Goal: Find contact information: Find contact information

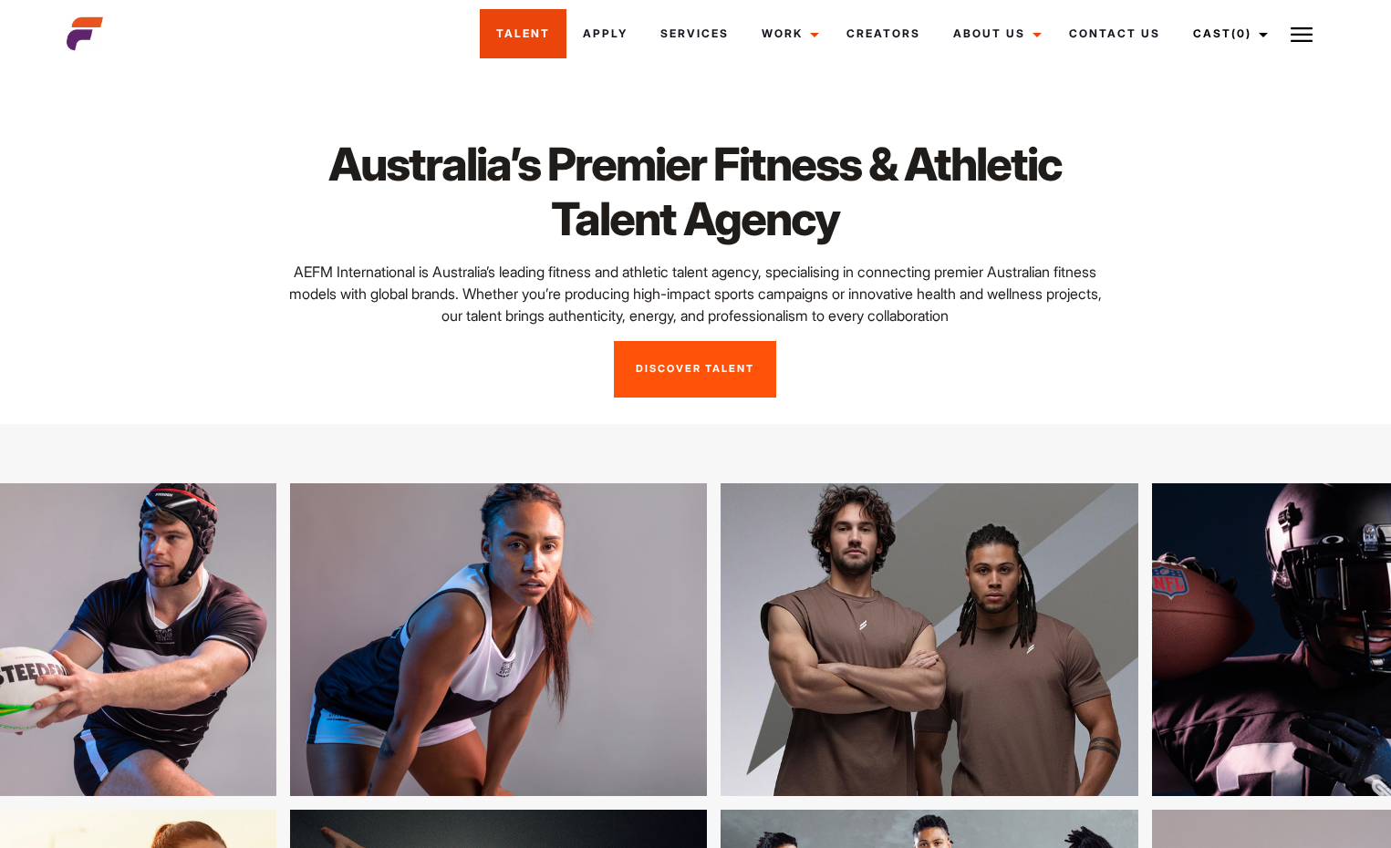
click at [527, 24] on link "Talent" at bounding box center [523, 33] width 87 height 49
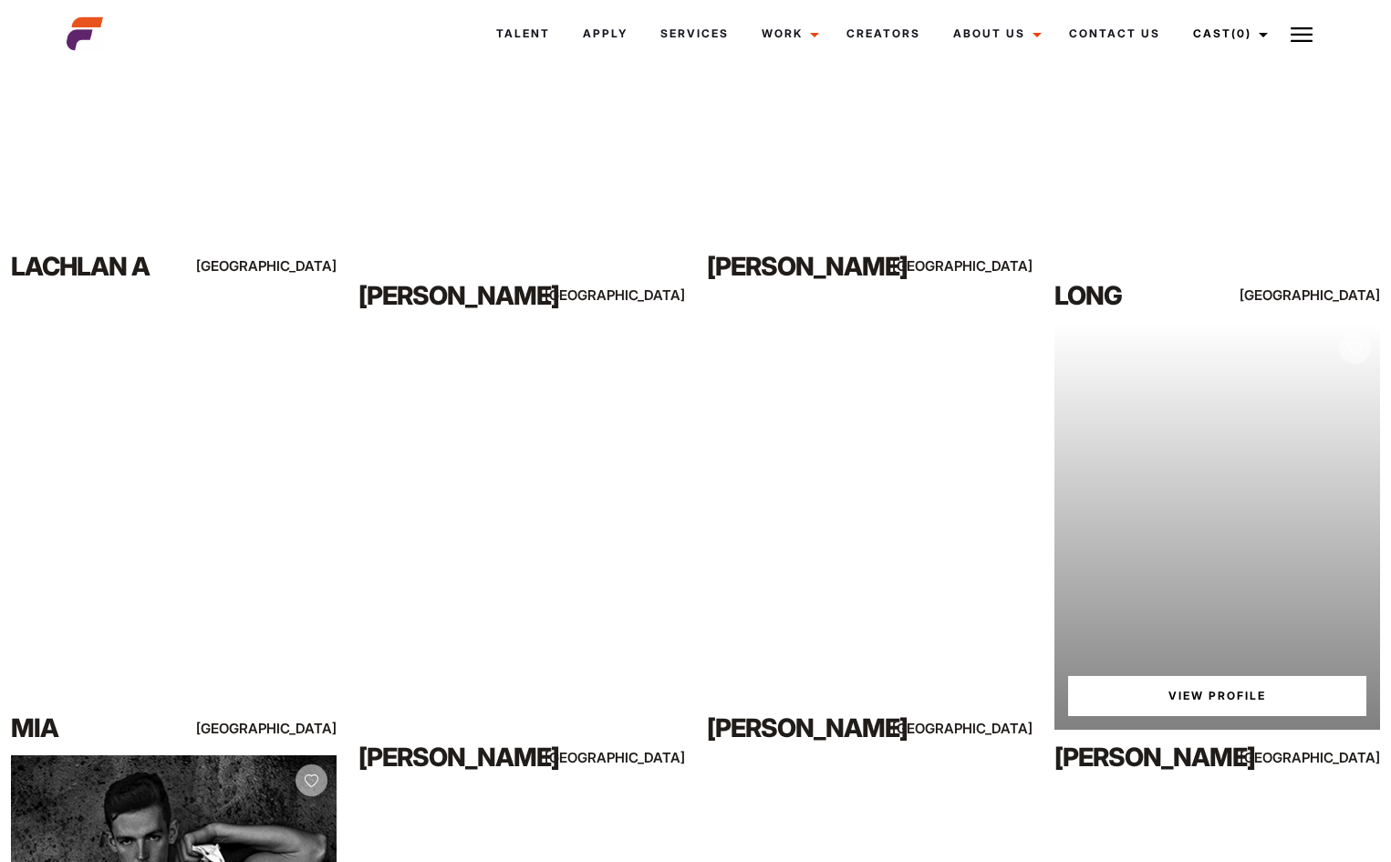
scroll to position [15629, 0]
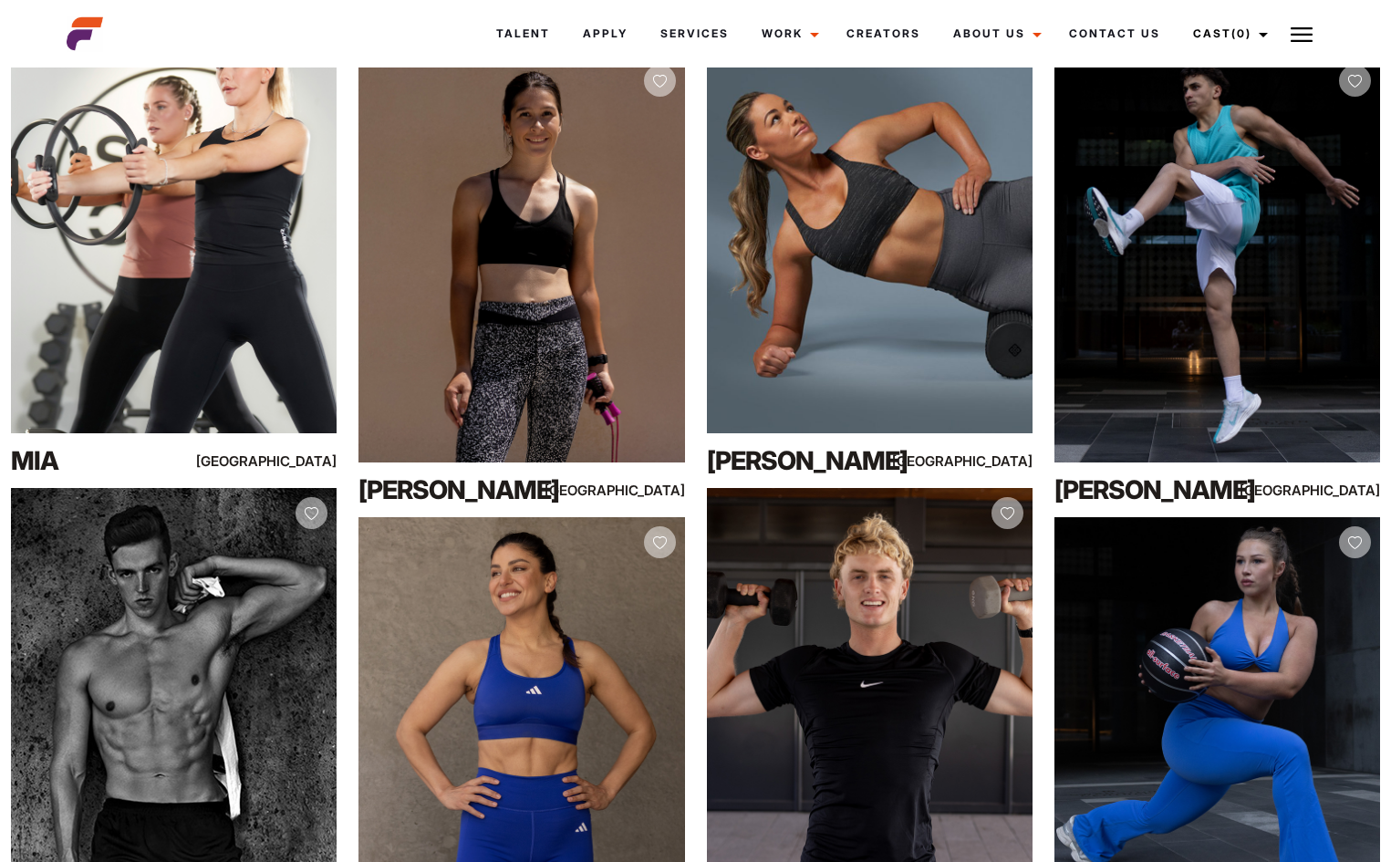
click at [65, 24] on div at bounding box center [162, 34] width 213 height 36
click at [75, 29] on img at bounding box center [85, 34] width 36 height 36
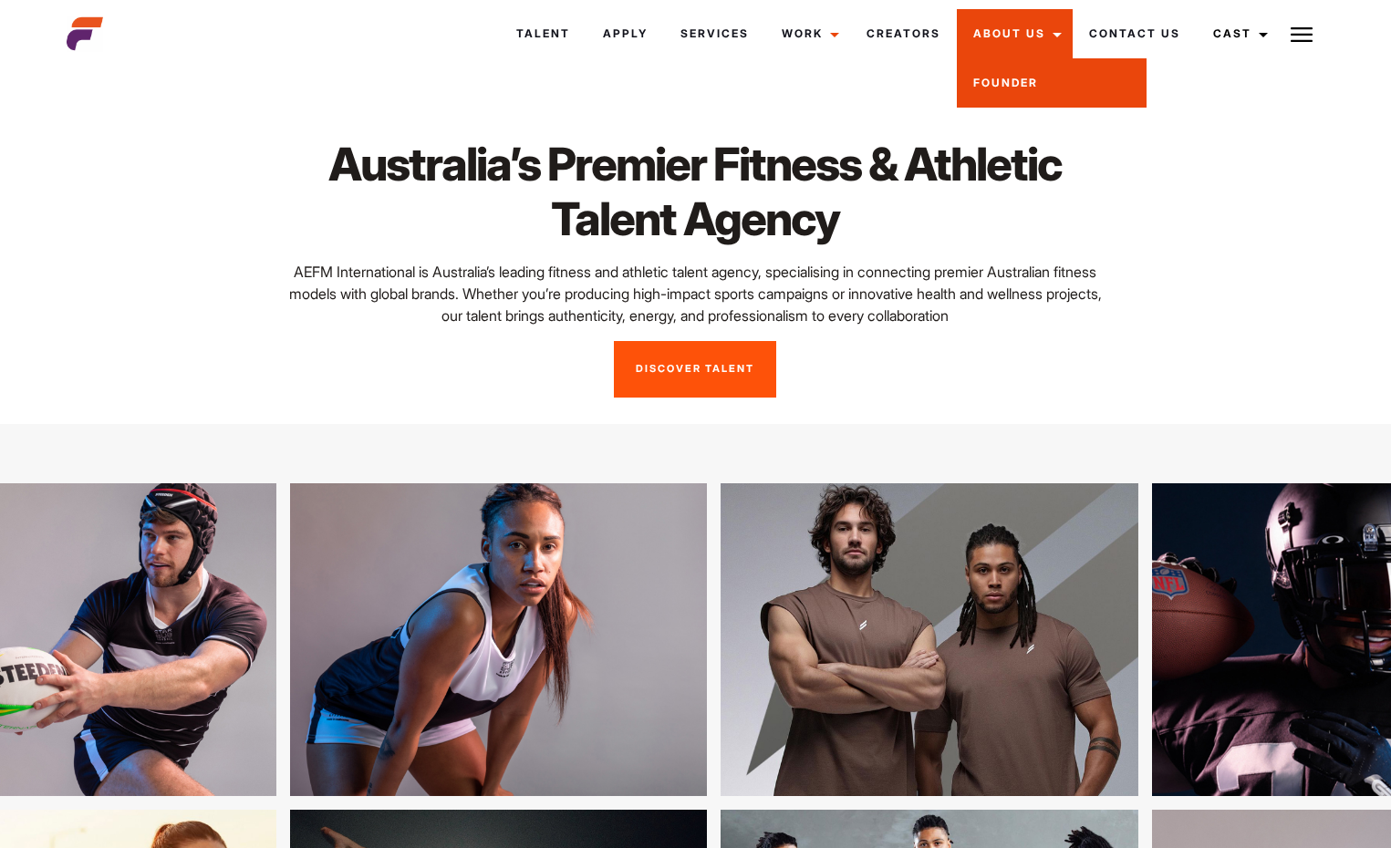
click at [1005, 68] on link "Founder" at bounding box center [1052, 82] width 190 height 49
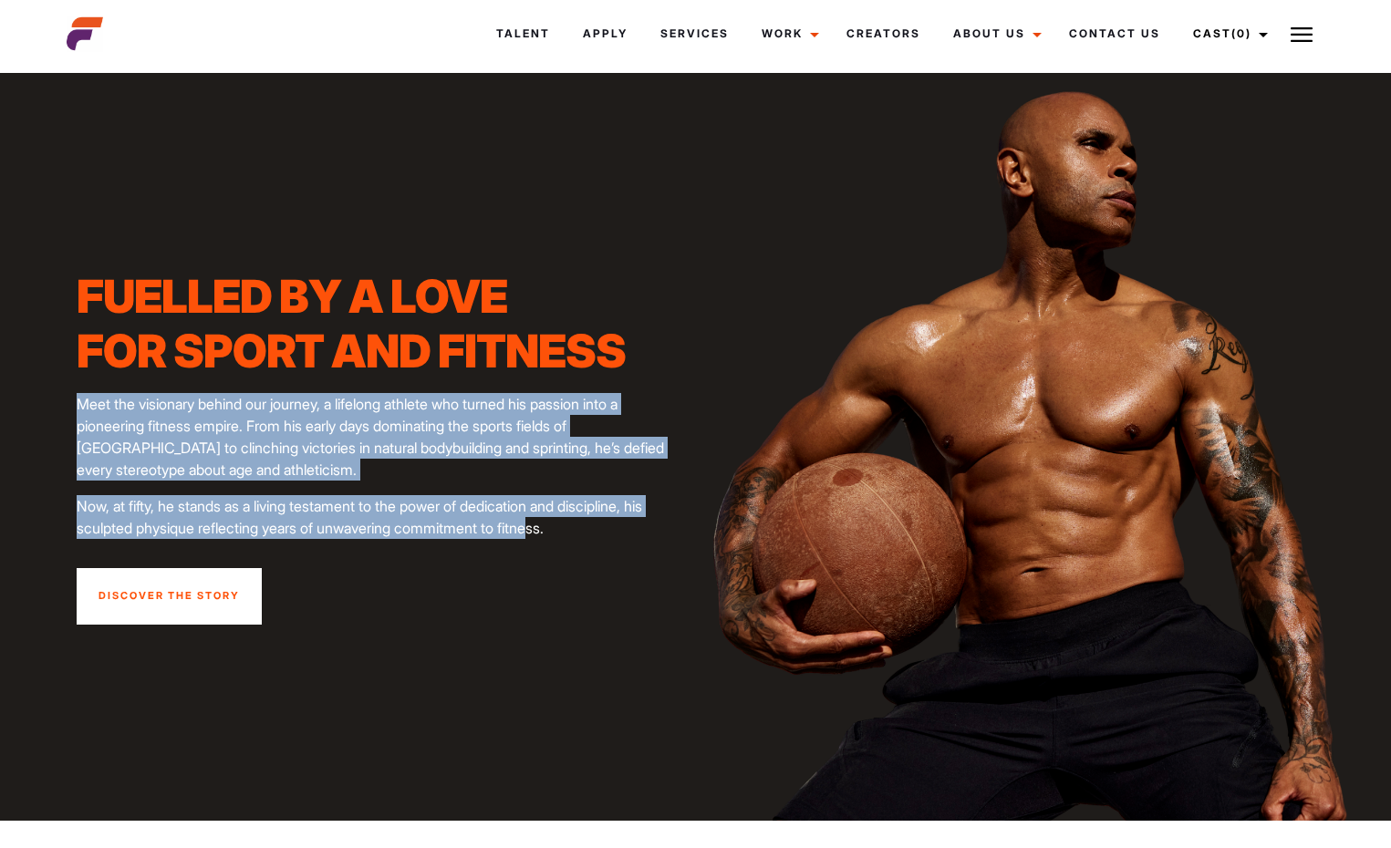
drag, startPoint x: 79, startPoint y: 409, endPoint x: 528, endPoint y: 534, distance: 465.9
click at [528, 534] on div "Fuelled by a love for sport and fitness Meet the visionary behind our journey, …" at bounding box center [380, 447] width 629 height 356
click at [1138, 34] on link "Contact Us" at bounding box center [1115, 33] width 124 height 49
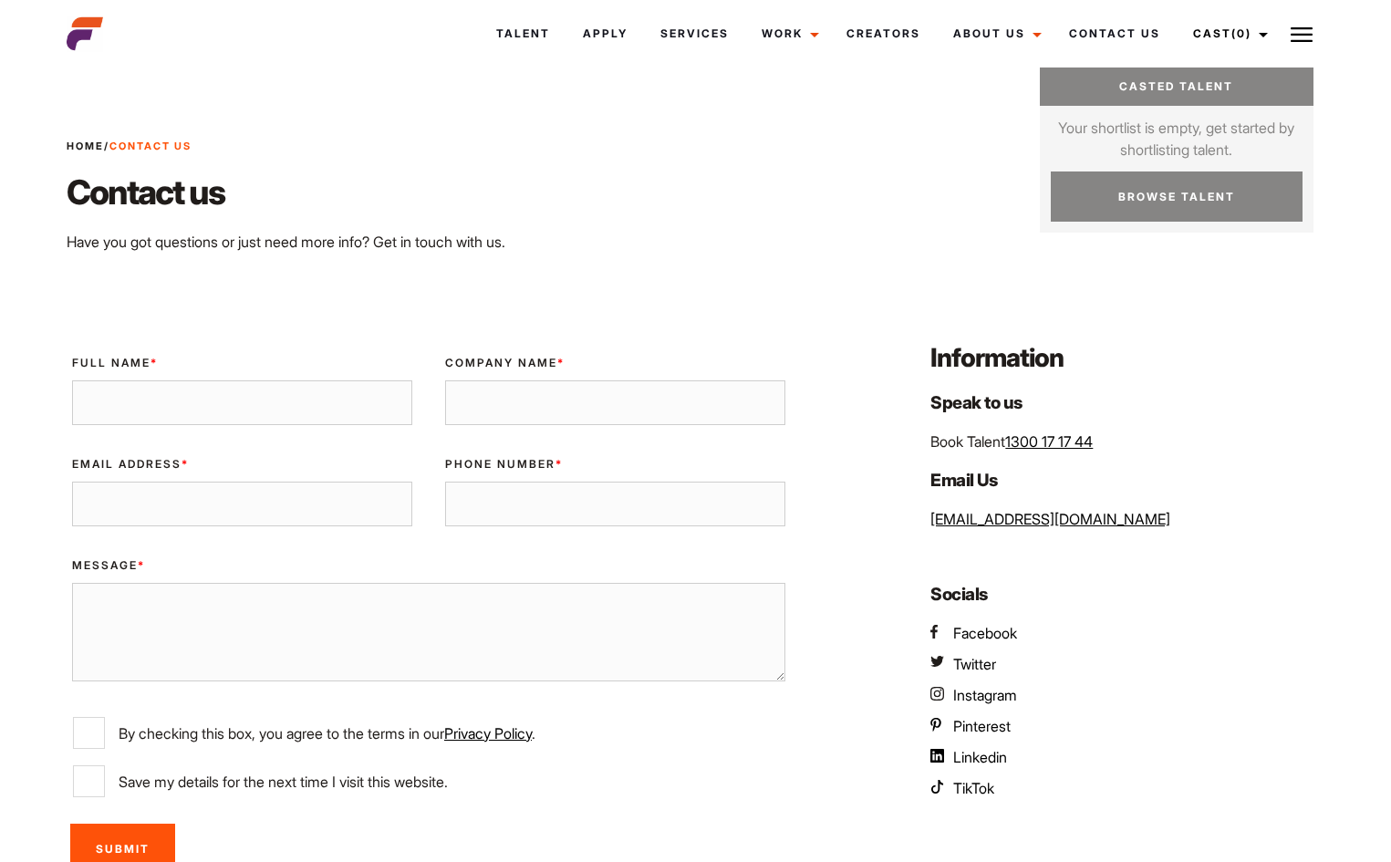
click at [1305, 36] on img at bounding box center [1302, 35] width 22 height 22
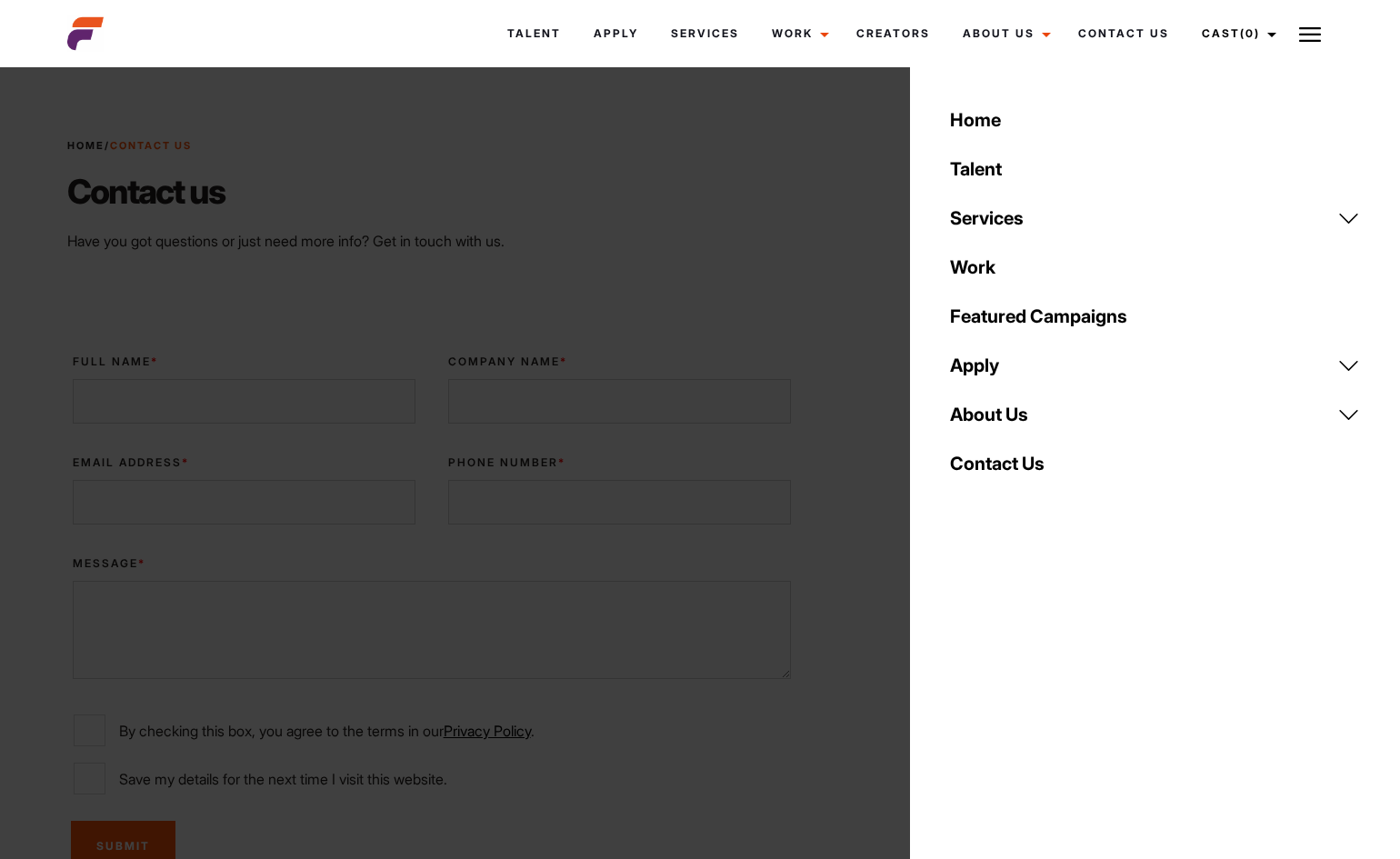
click at [740, 132] on div "Home / Contact Us Contact us Have you got questions or just need more info? Get…" at bounding box center [700, 195] width 1288 height 201
click at [853, 126] on div "Home / Contact Us Contact us Have you got questions or just need more info? Get…" at bounding box center [700, 195] width 1288 height 201
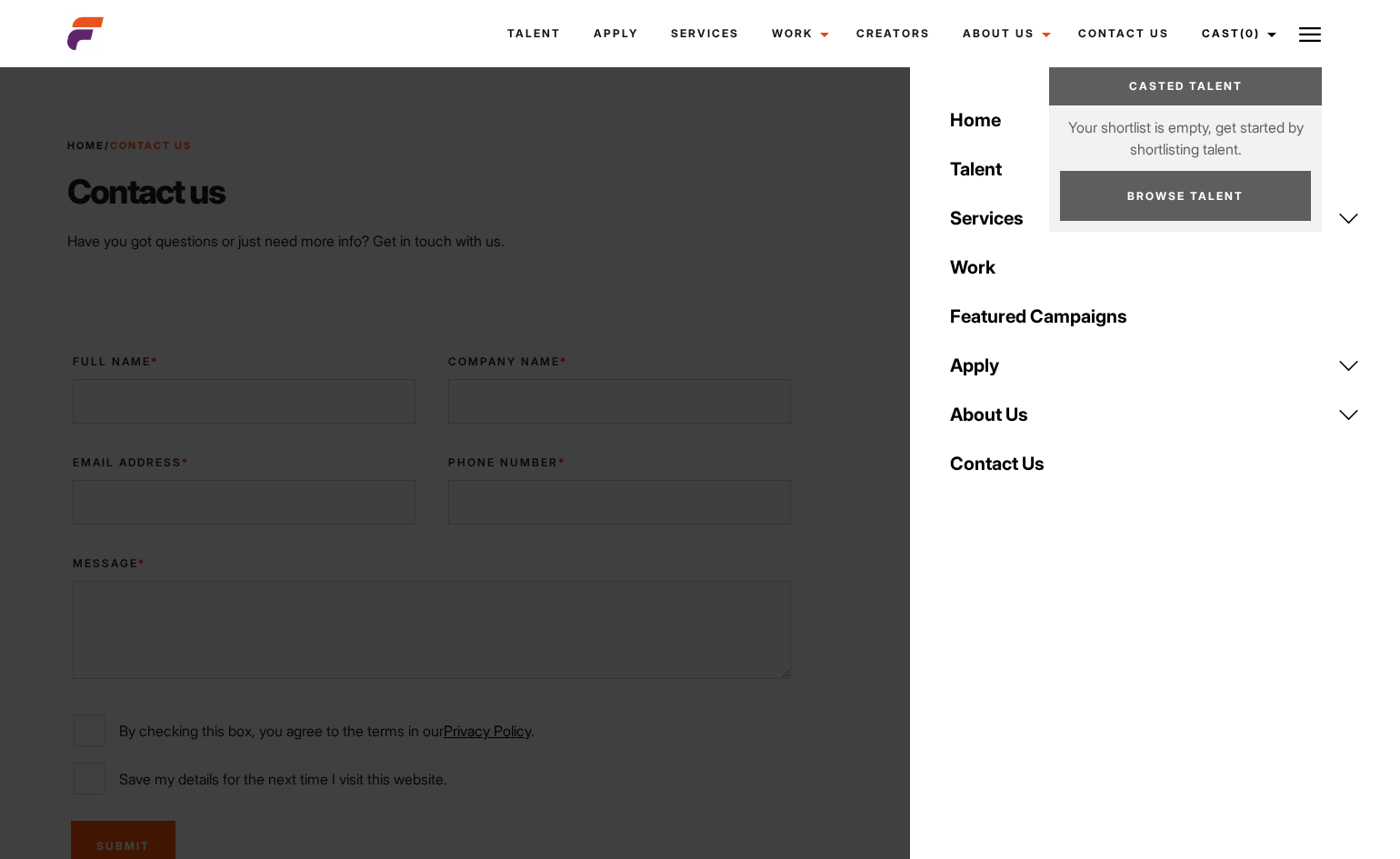
click at [1309, 24] on img at bounding box center [1310, 35] width 22 height 22
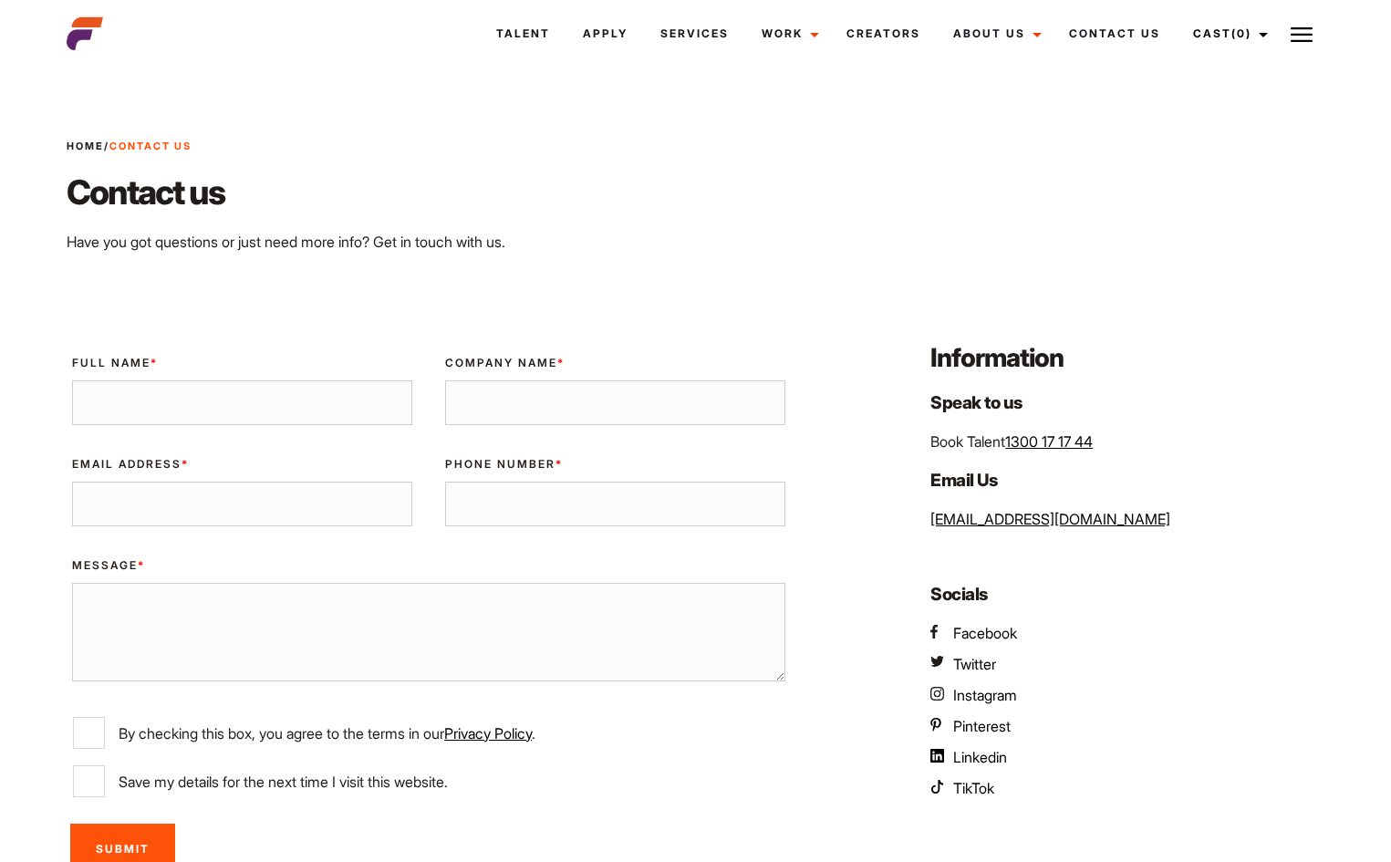
click at [1008, 168] on div "Home / Contact Us Contact us Have you got questions or just need more info? Get…" at bounding box center [536, 196] width 960 height 114
click at [984, 693] on span "Instagram" at bounding box center [985, 695] width 64 height 18
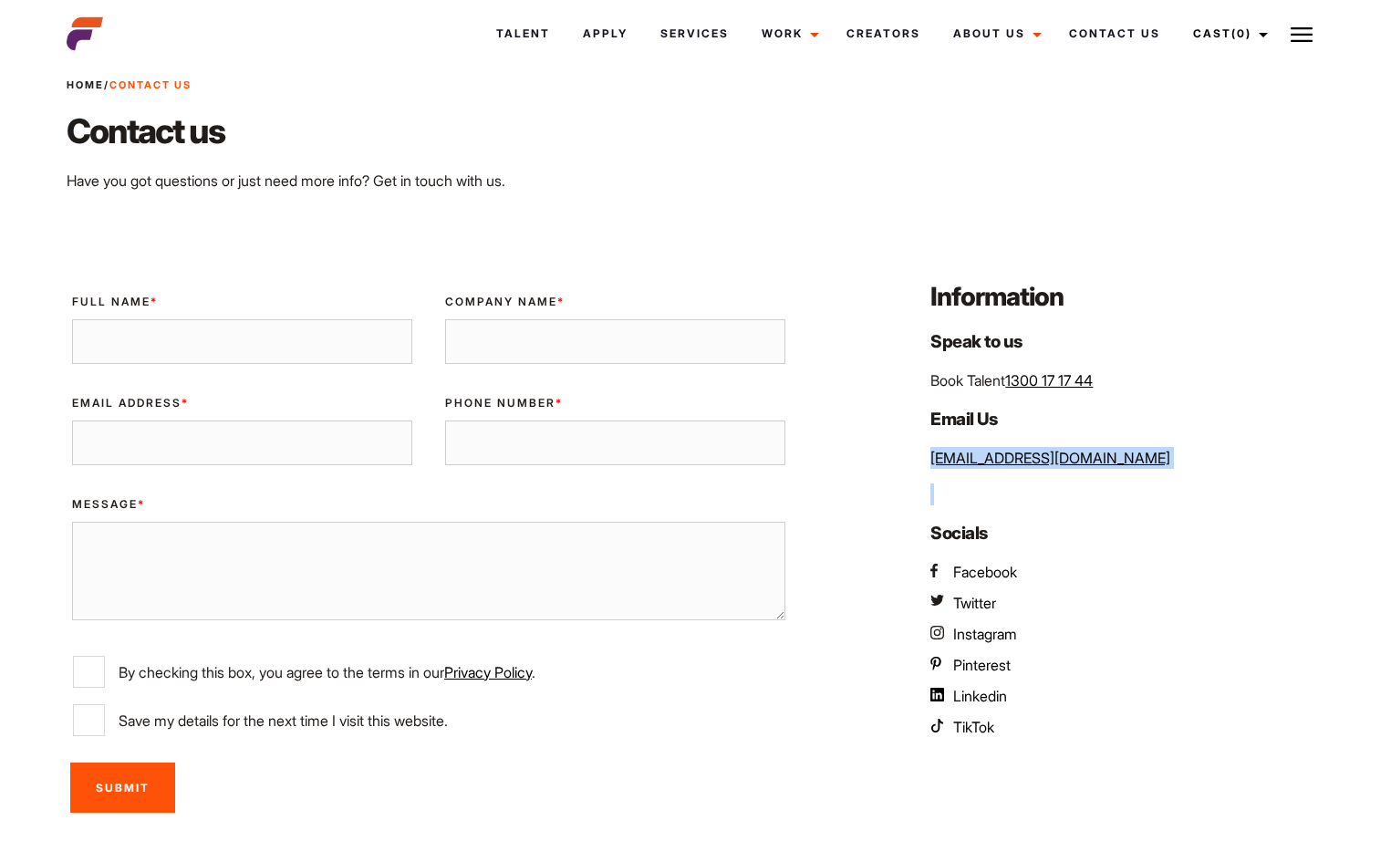
drag, startPoint x: 1113, startPoint y: 475, endPoint x: 931, endPoint y: 452, distance: 183.0
click at [931, 452] on div "Information Speak to us Book Talent 1300 17 17 44 Email Us [EMAIL_ADDRESS][DOMA…" at bounding box center [1122, 551] width 427 height 545
click at [1119, 487] on p at bounding box center [1127, 494] width 394 height 22
drag, startPoint x: 930, startPoint y: 461, endPoint x: 1051, endPoint y: 462, distance: 121.3
click at [1051, 462] on div "Information Speak to us Book Talent 1300 17 17 44 Email Us [EMAIL_ADDRESS][DOMA…" at bounding box center [1122, 551] width 427 height 545
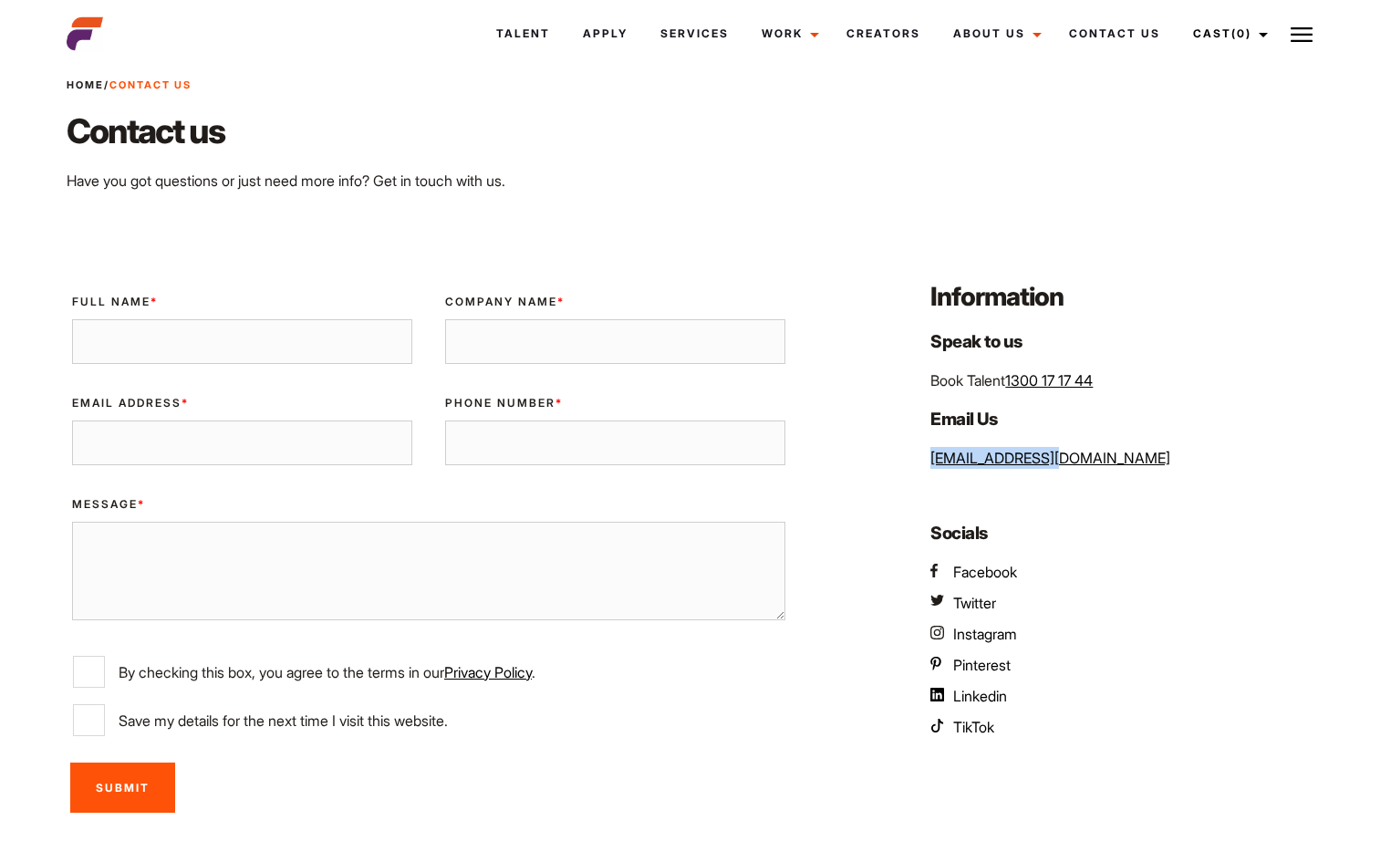
copy link "[EMAIL_ADDRESS][DOMAIN_NAME]"
